Goal: Communication & Community: Answer question/provide support

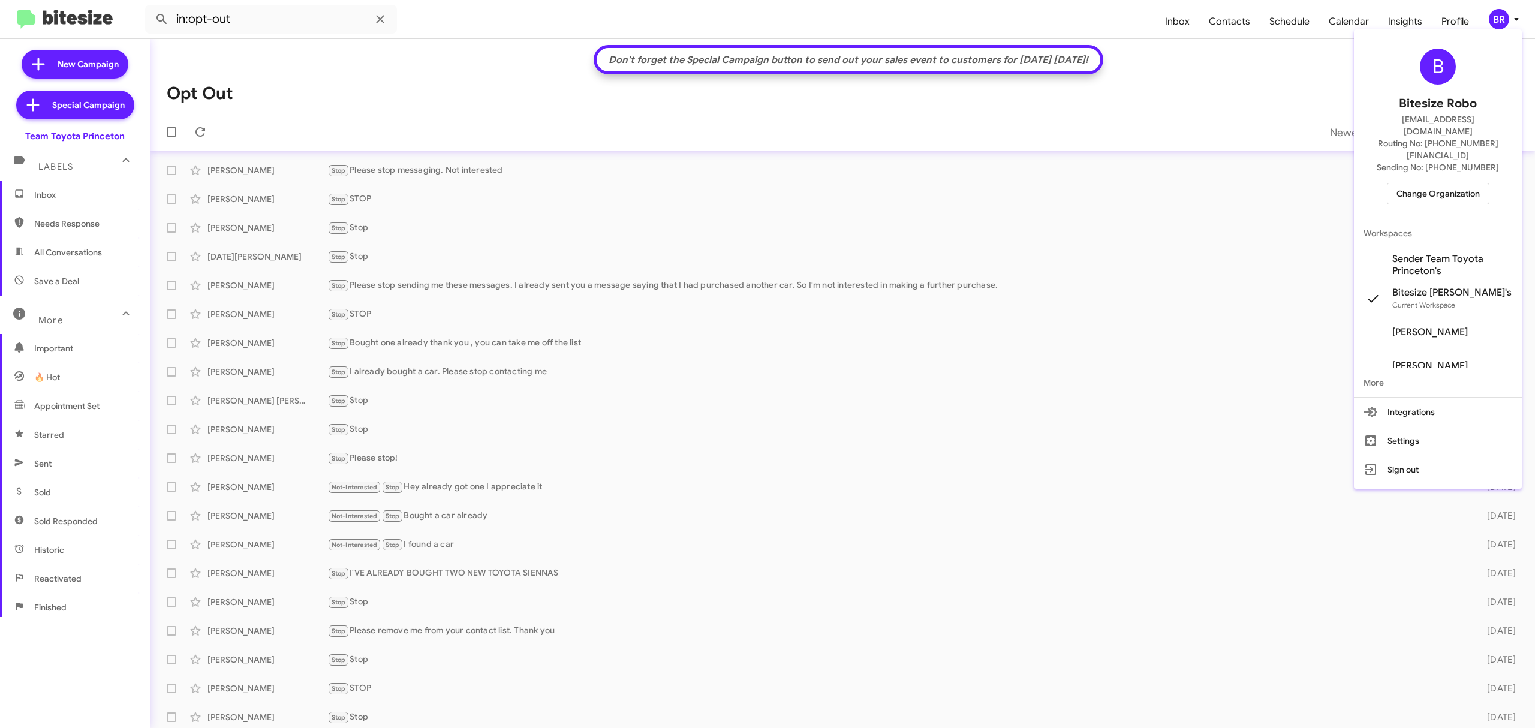
scroll to position [3, 0]
click at [1449, 183] on span "Change Organization" at bounding box center [1437, 193] width 83 height 20
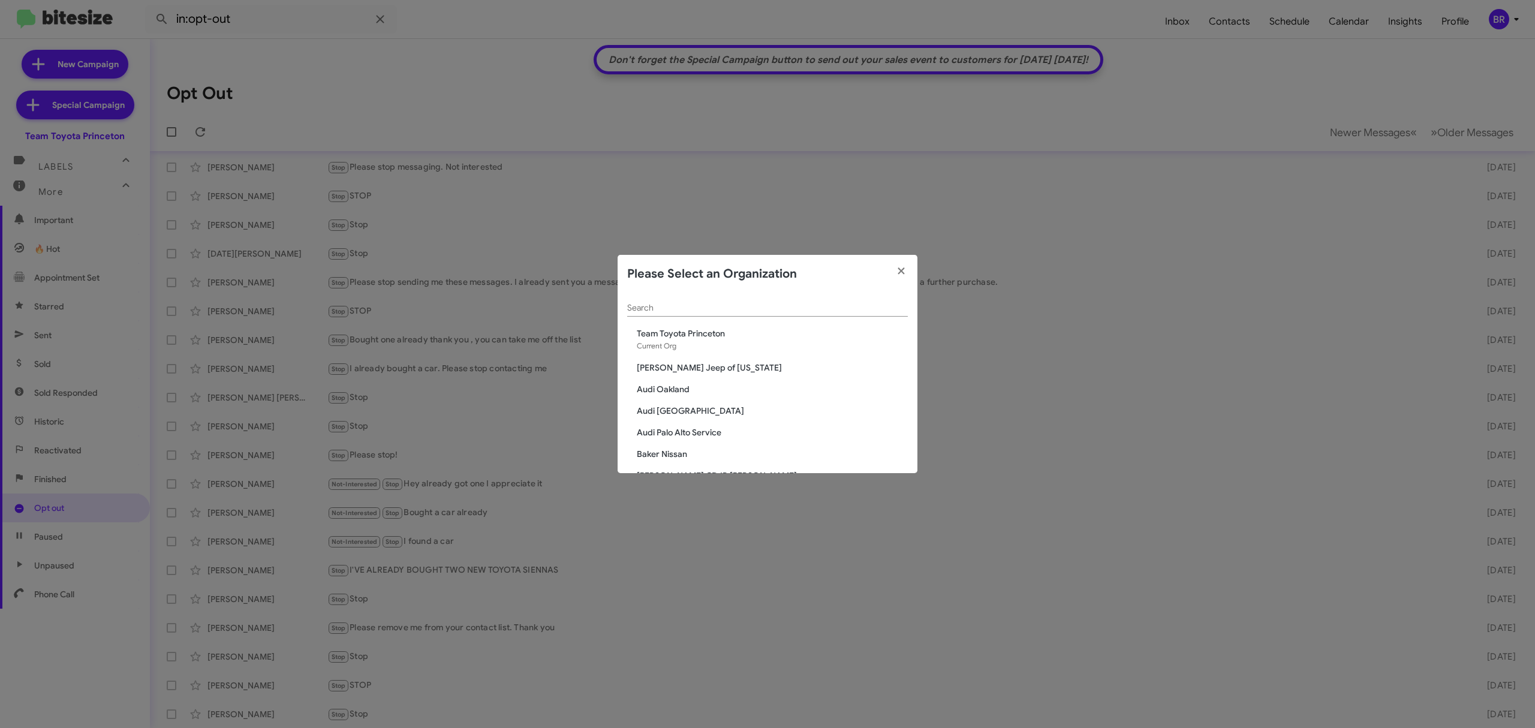
click at [766, 303] on input "Search" at bounding box center [767, 308] width 281 height 10
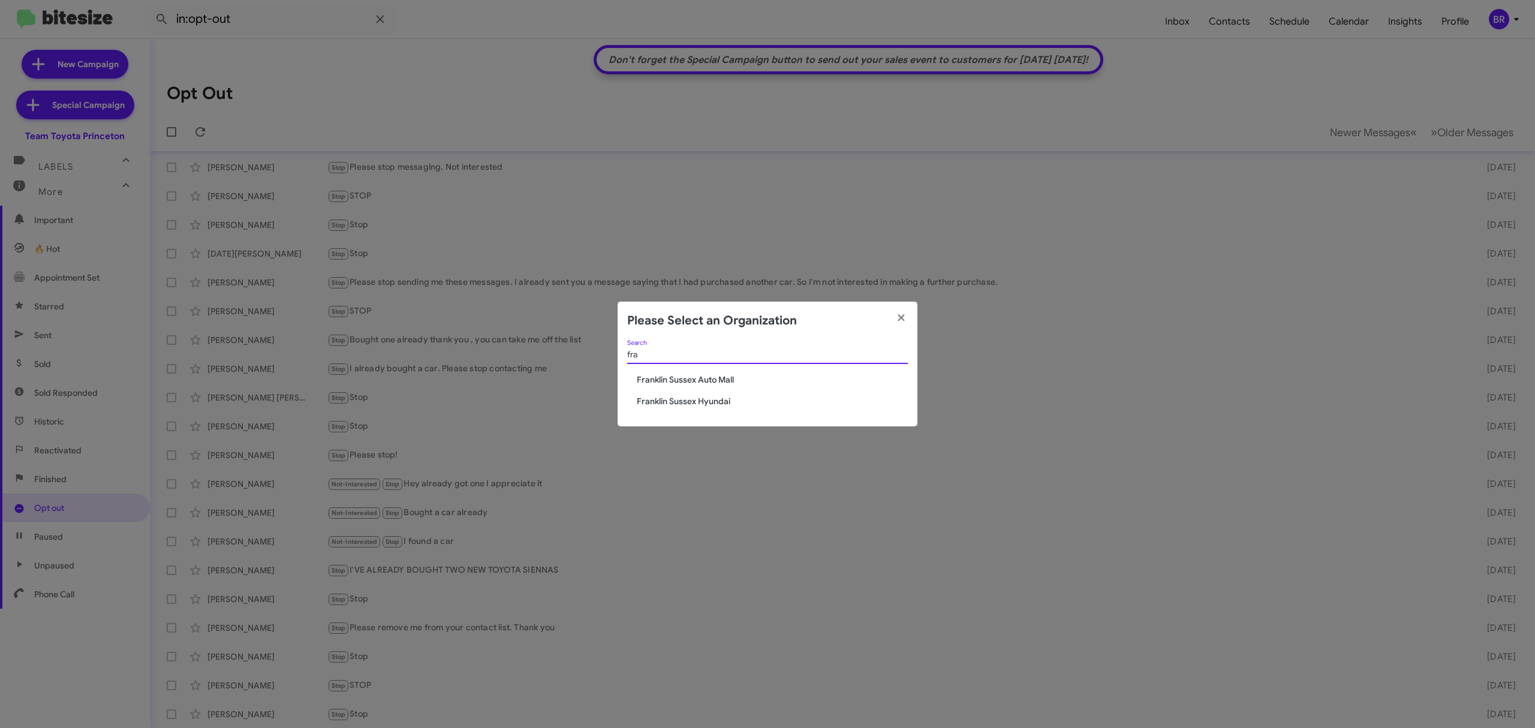
type input "fra"
click at [715, 384] on span "Franklin Sussex Auto Mall" at bounding box center [772, 379] width 271 height 12
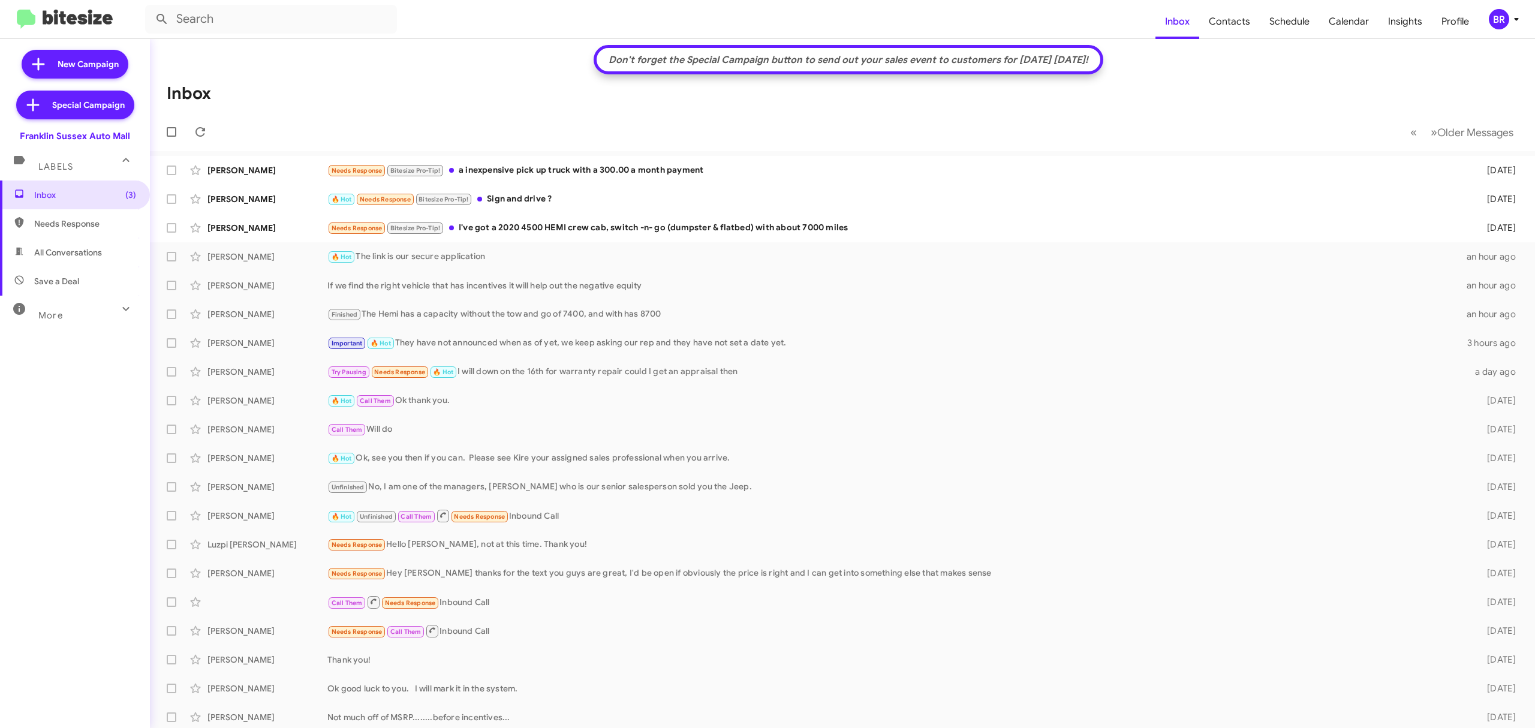
scroll to position [3, 0]
click at [477, 711] on div "Not much off of MSRP........before incentives..." at bounding box center [902, 714] width 1150 height 12
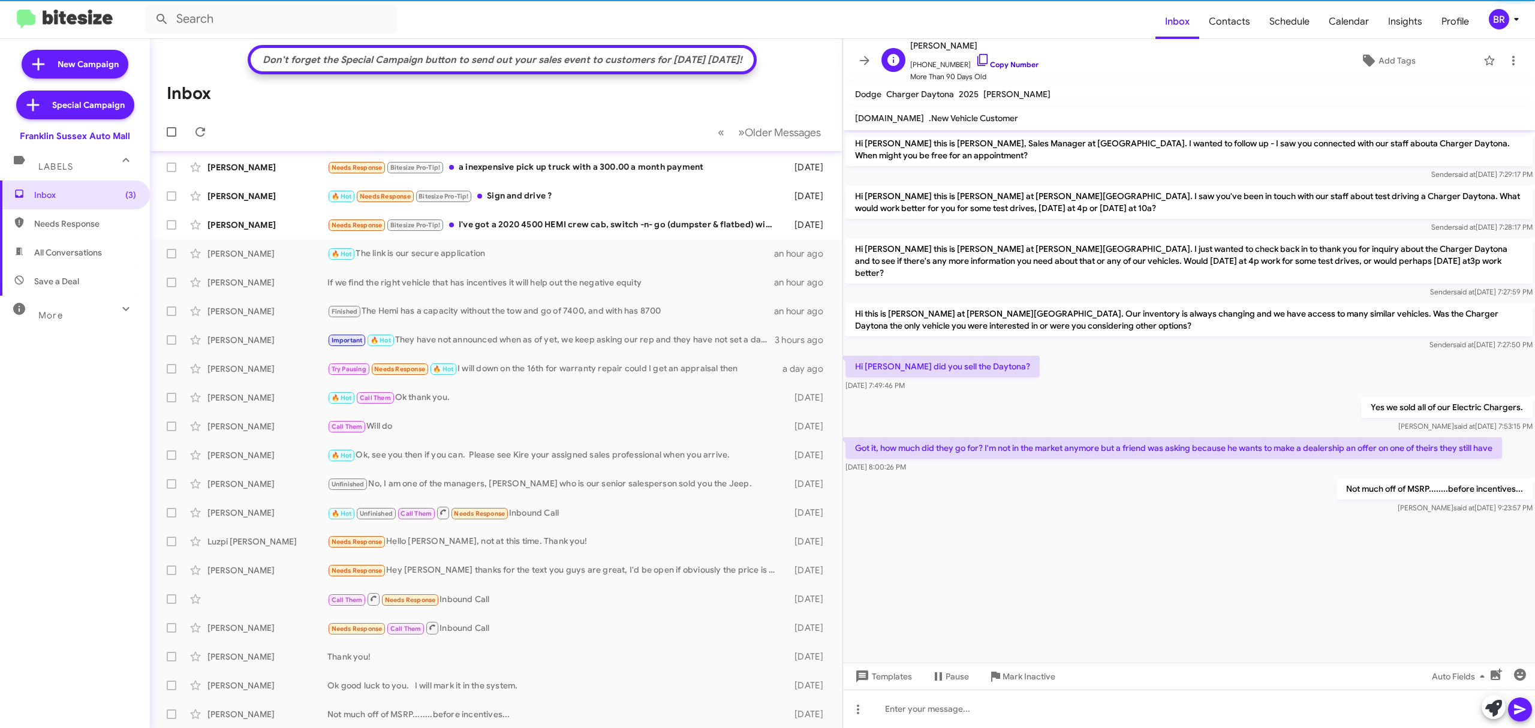
click at [1006, 60] on link "Copy Number" at bounding box center [1006, 64] width 63 height 9
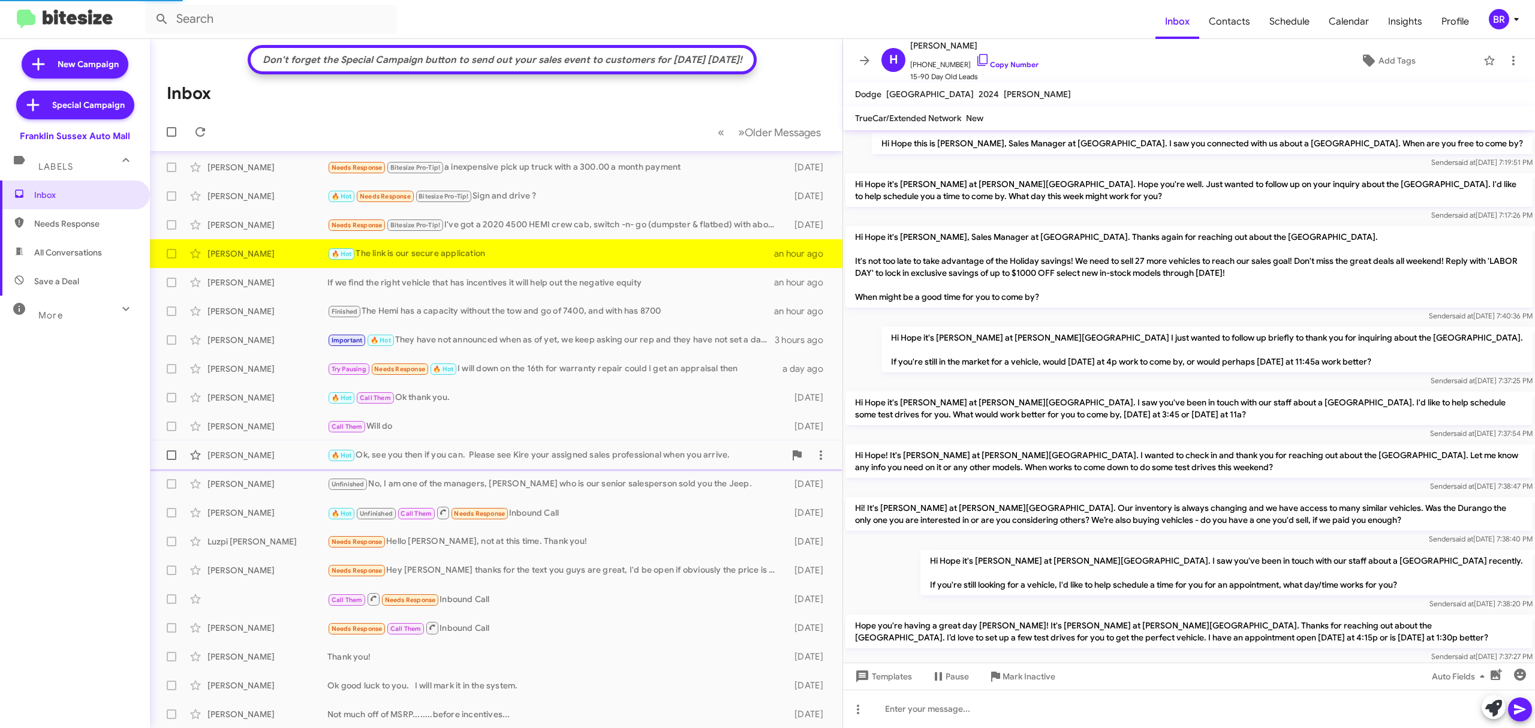
scroll to position [336, 0]
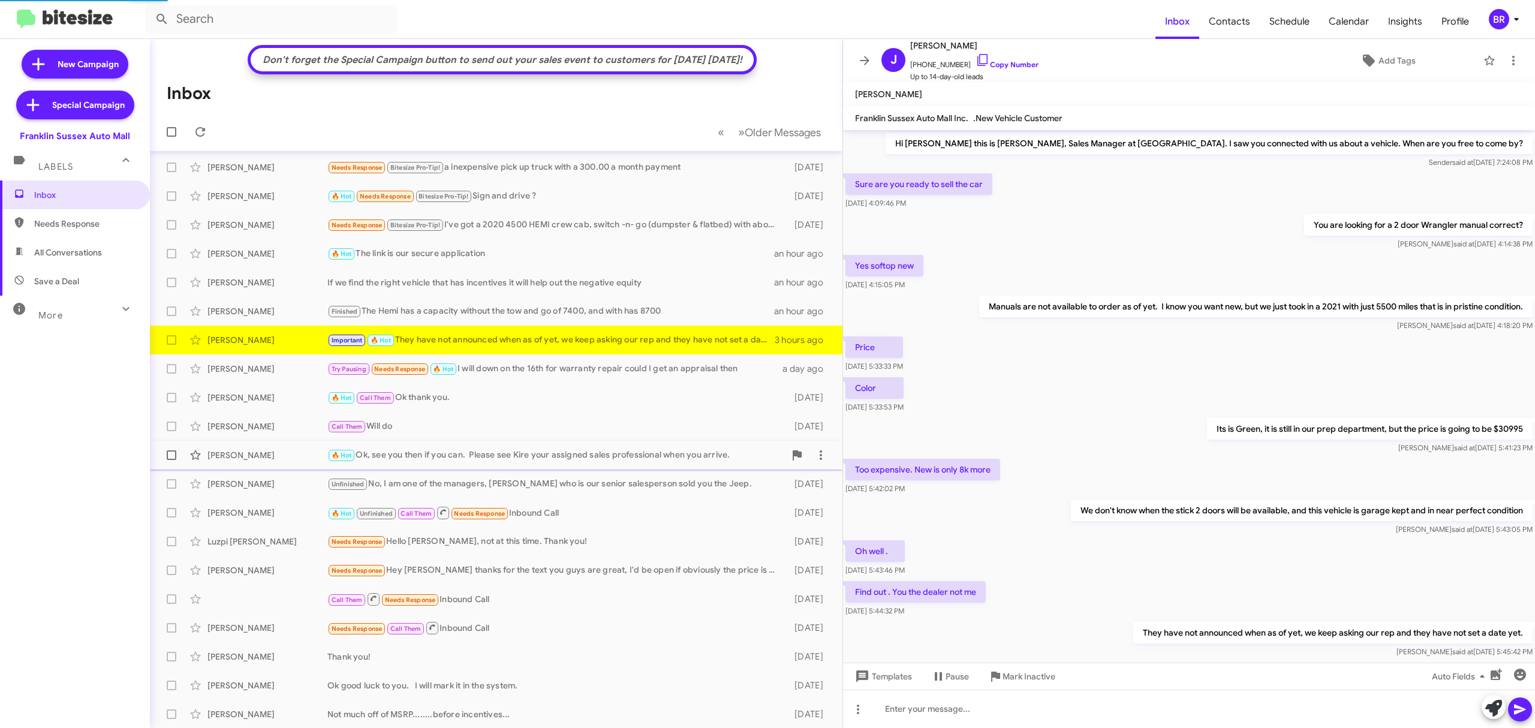
scroll to position [37, 0]
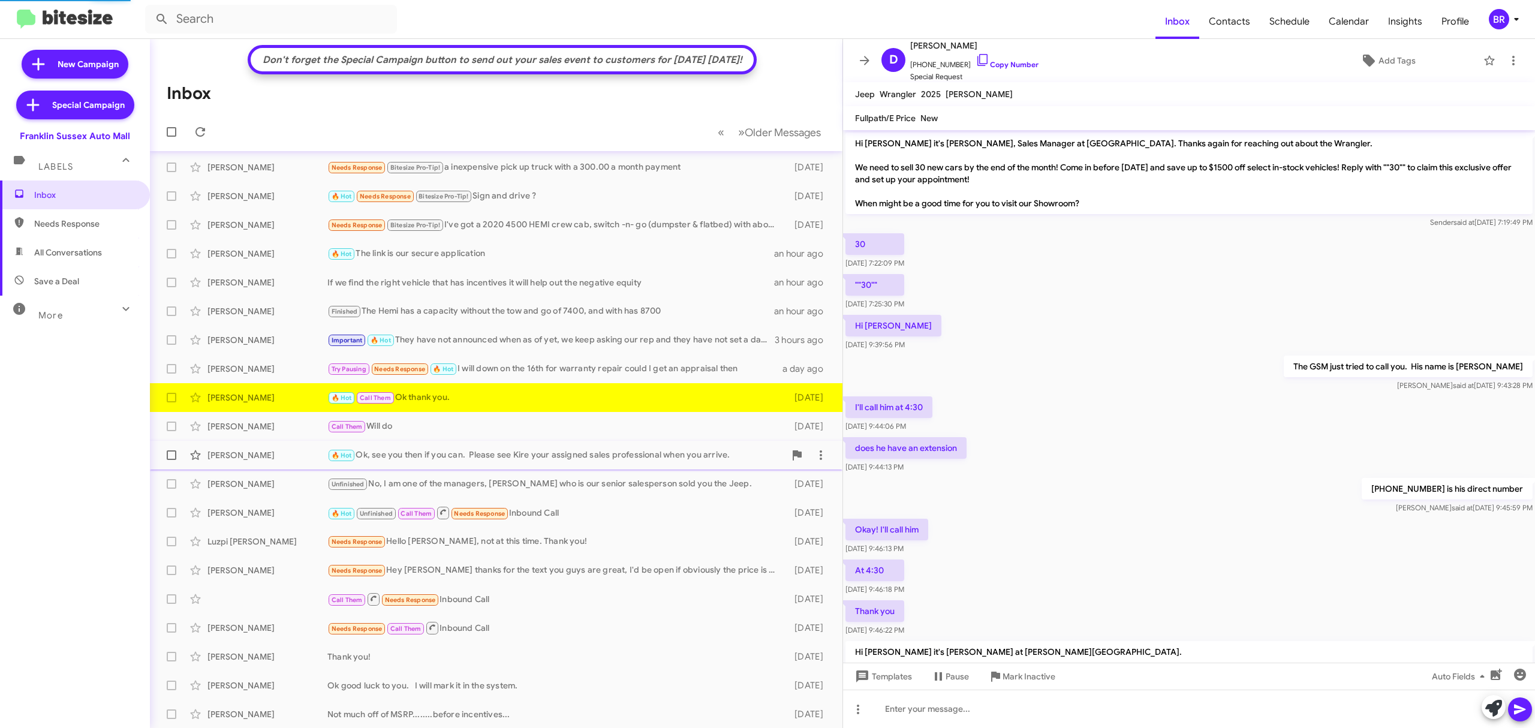
scroll to position [375, 0]
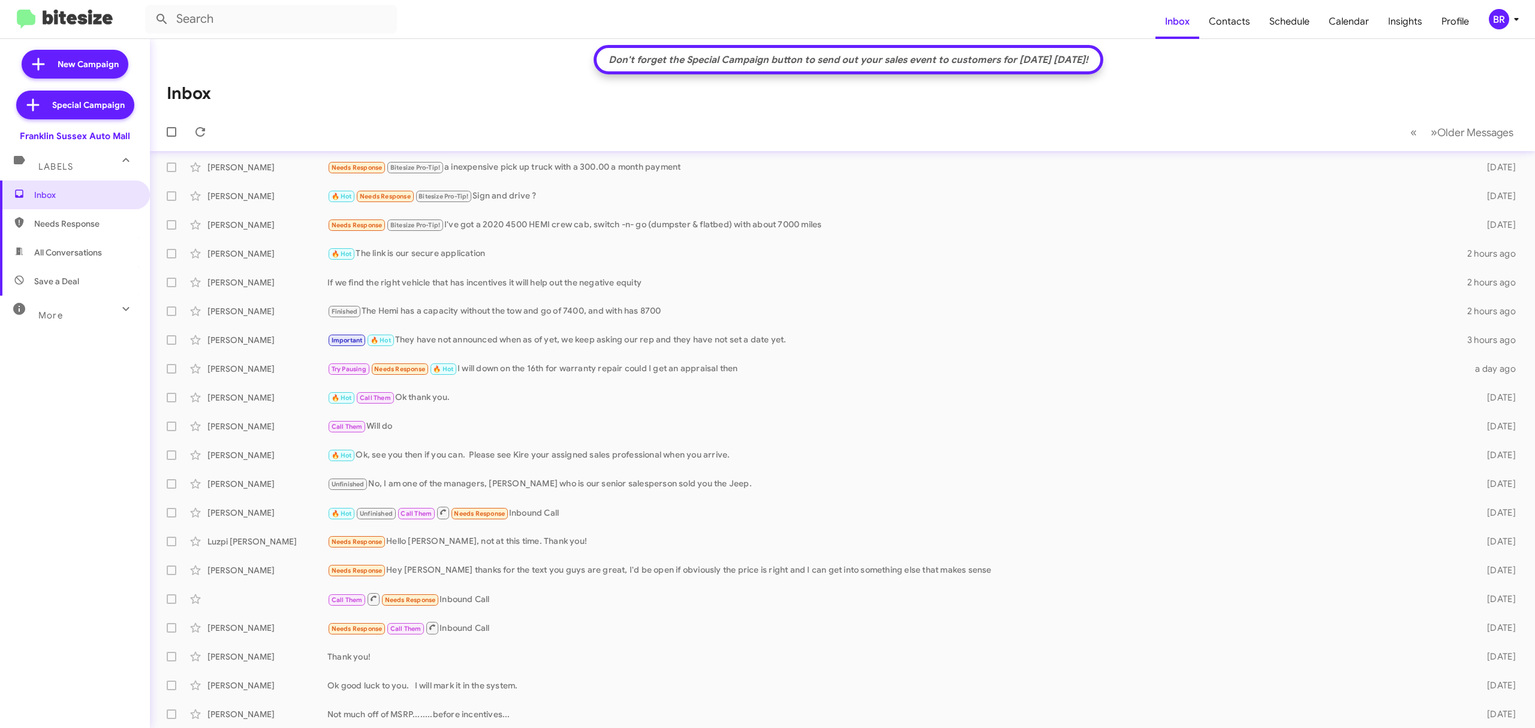
click at [62, 303] on div "More" at bounding box center [63, 310] width 107 height 22
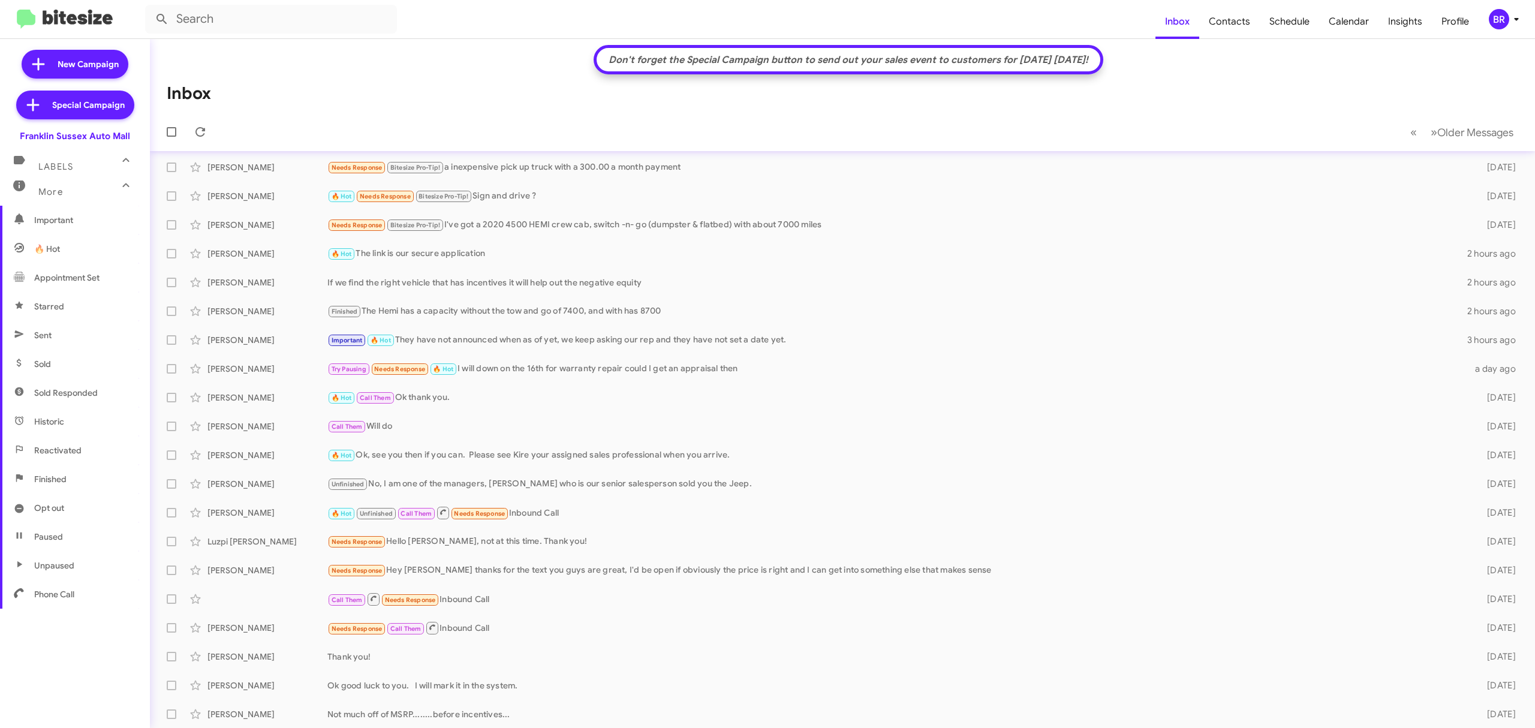
click at [68, 504] on span "Opt out" at bounding box center [75, 507] width 150 height 29
type input "in:opt-out"
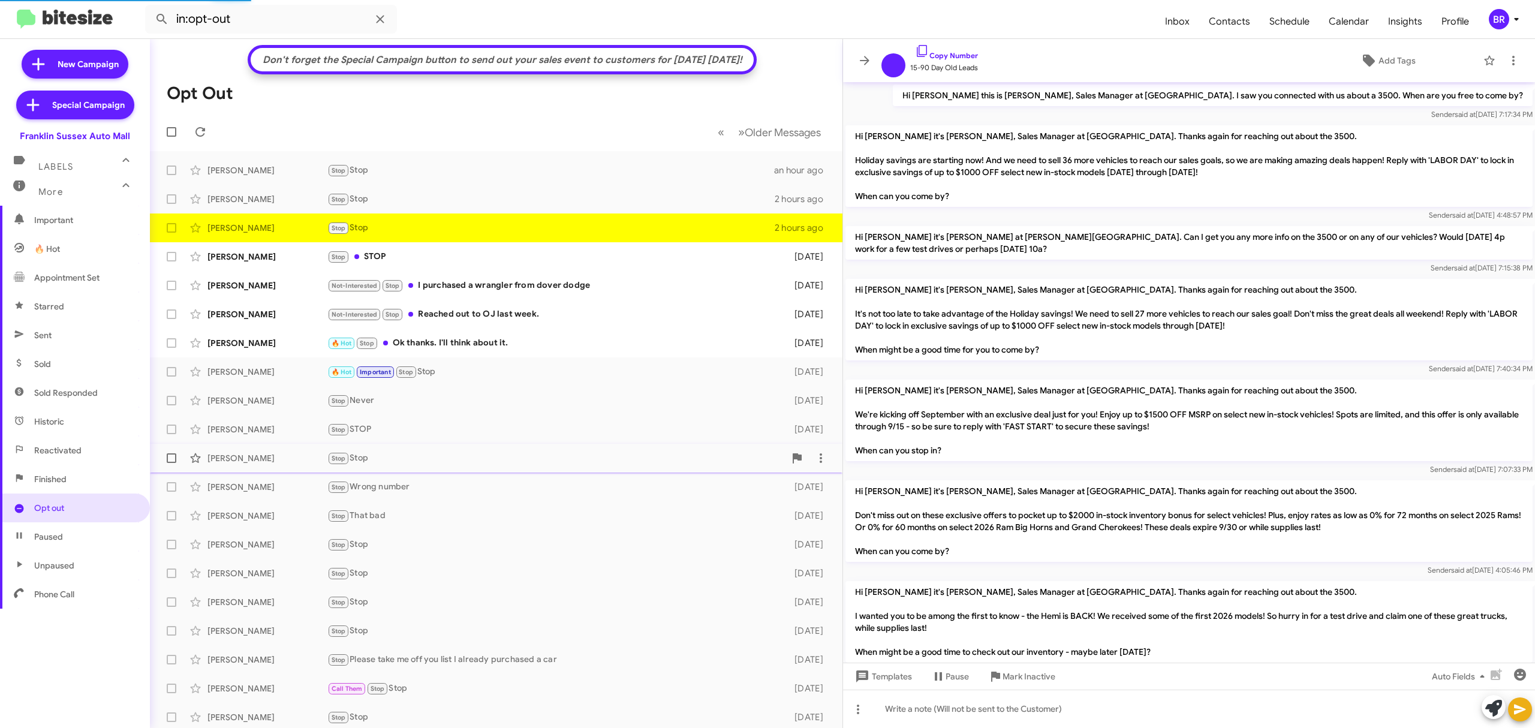
scroll to position [468, 0]
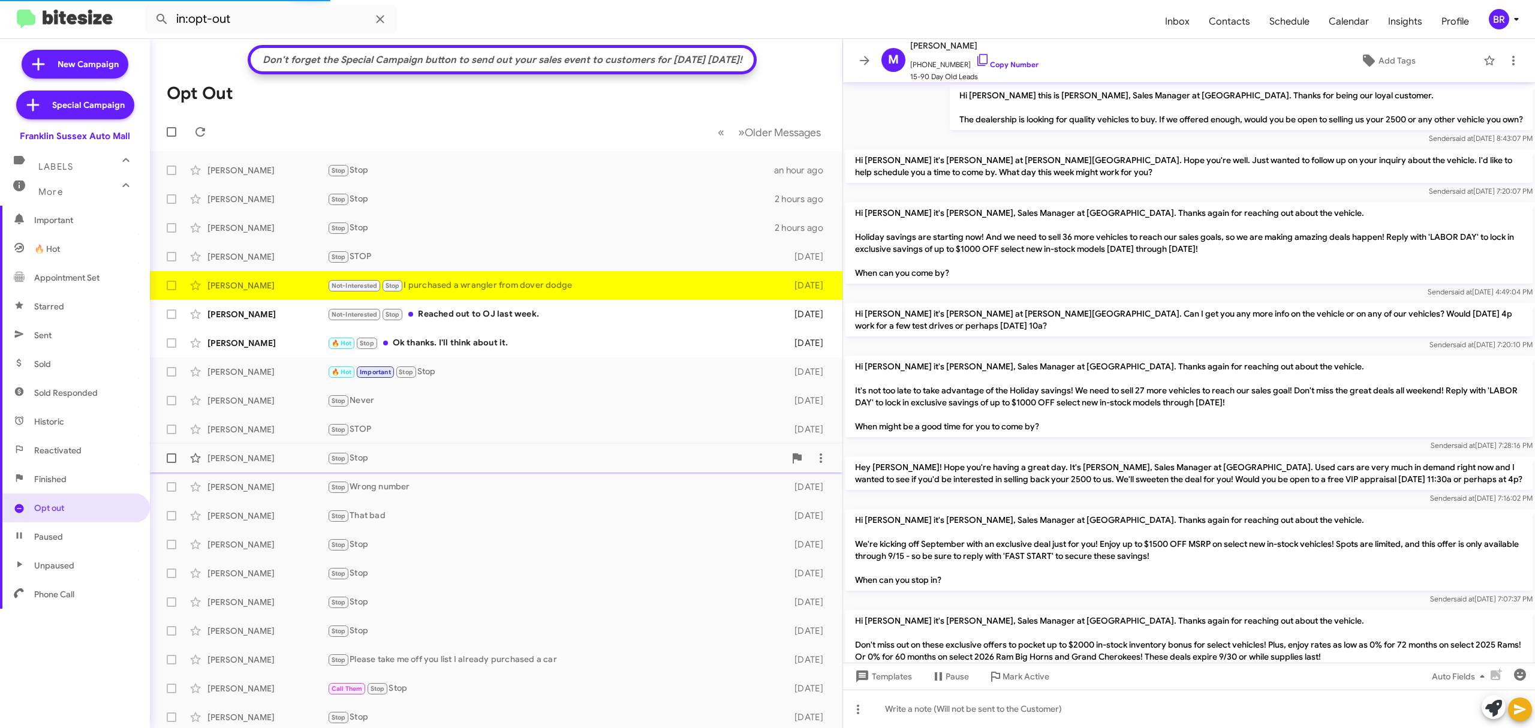
scroll to position [219, 0]
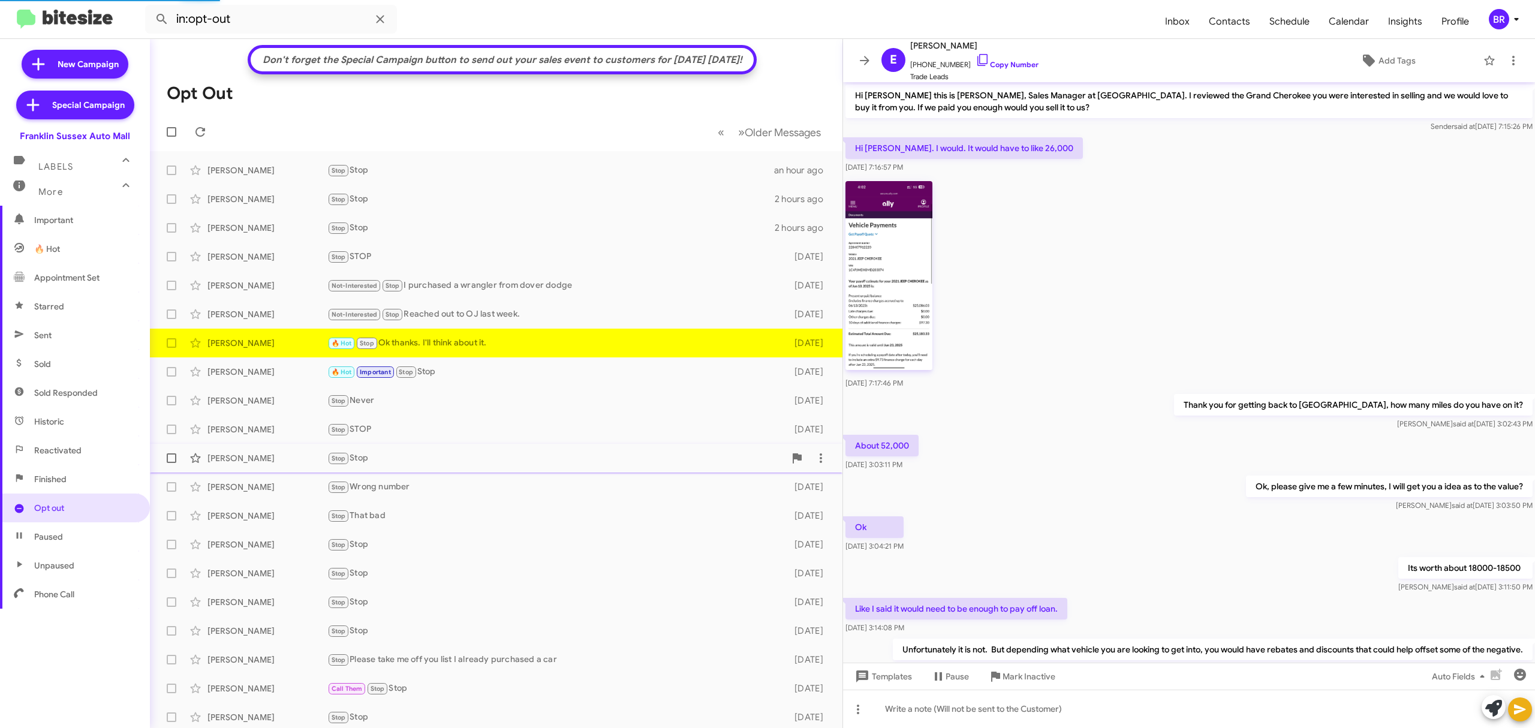
scroll to position [113, 0]
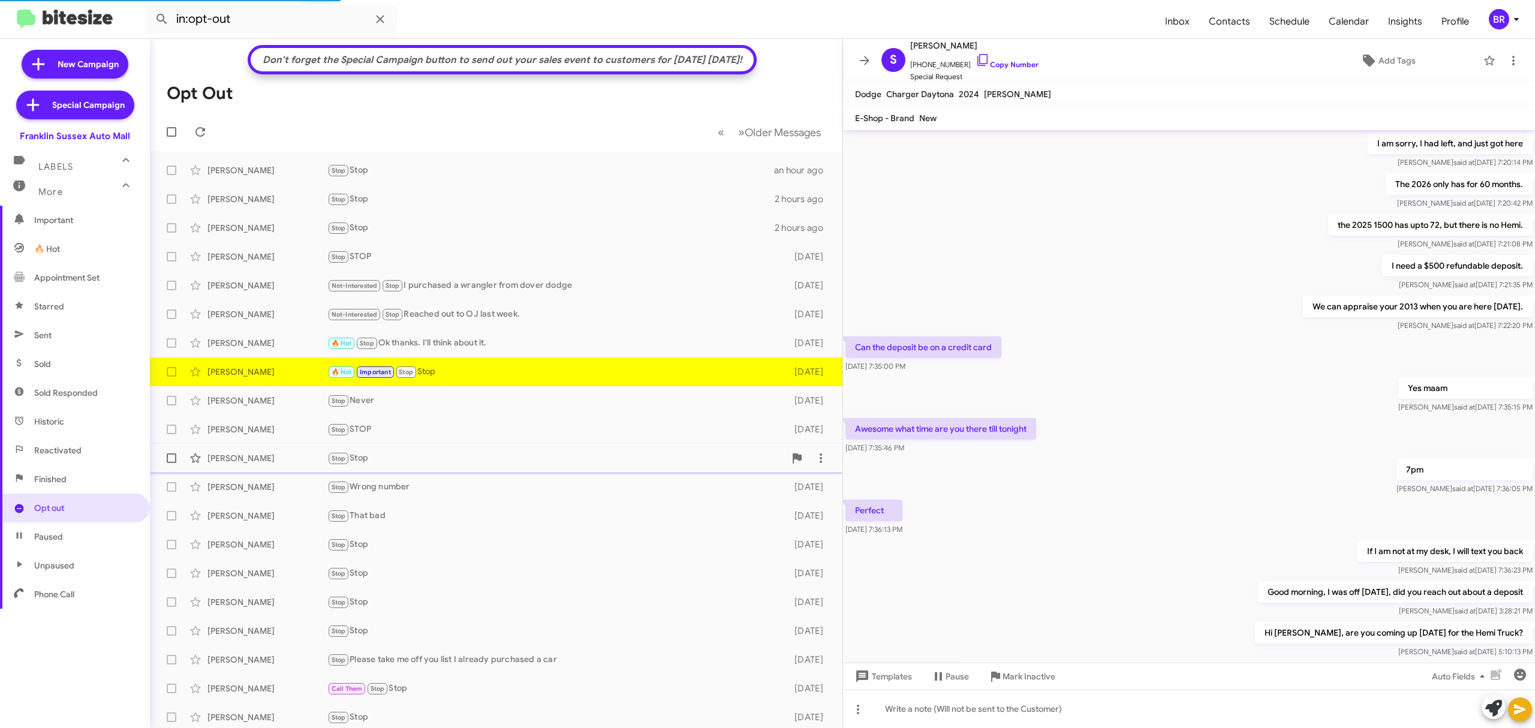
scroll to position [403, 0]
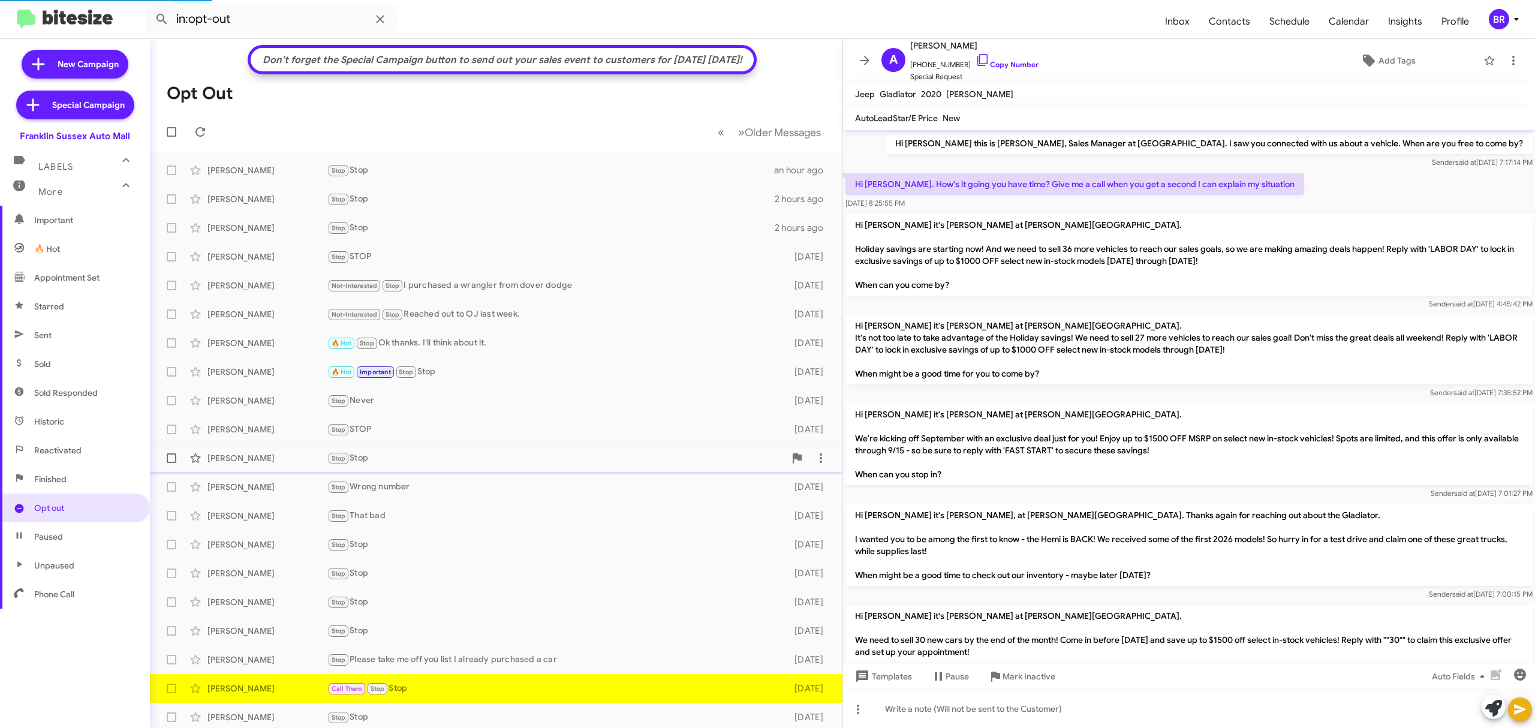
scroll to position [106, 0]
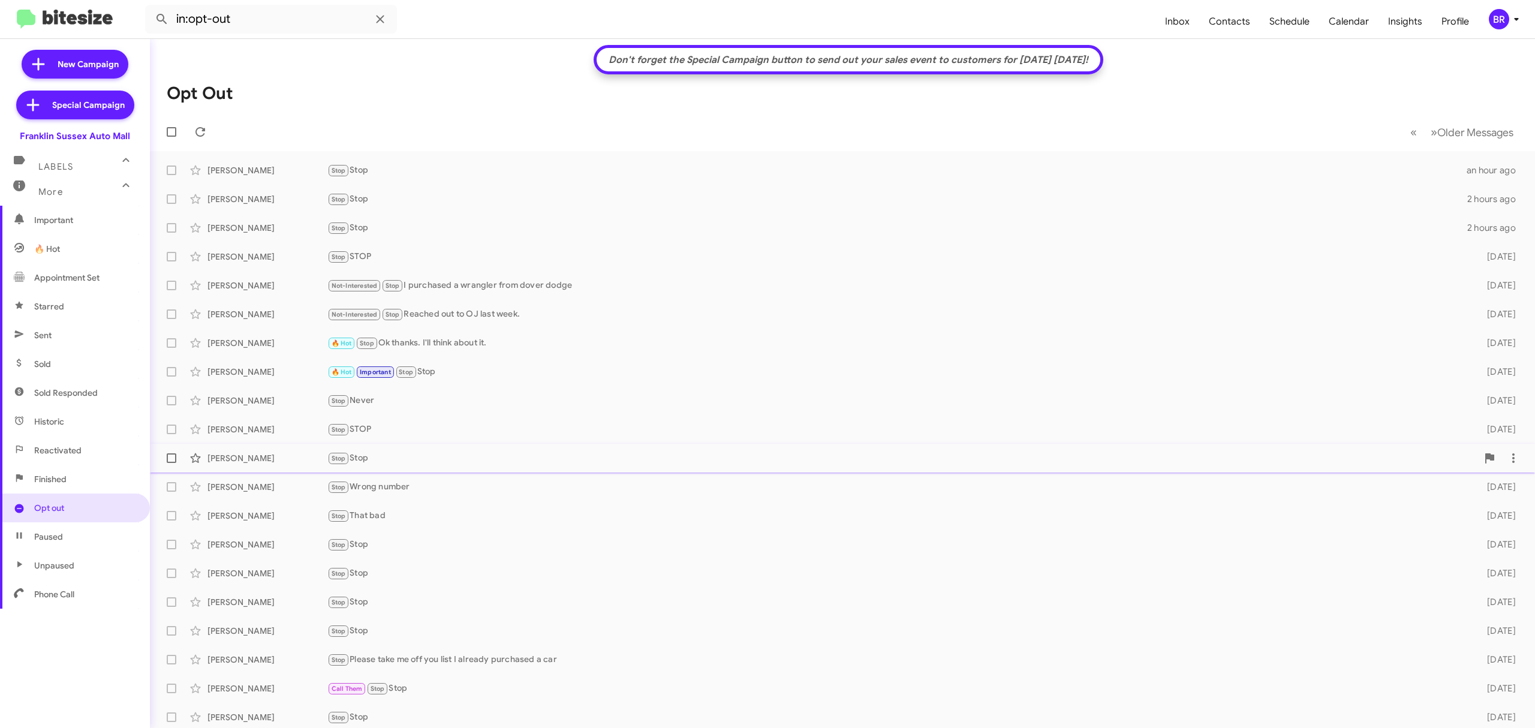
scroll to position [3, 0]
